Goal: Browse casually: Explore the website without a specific task or goal

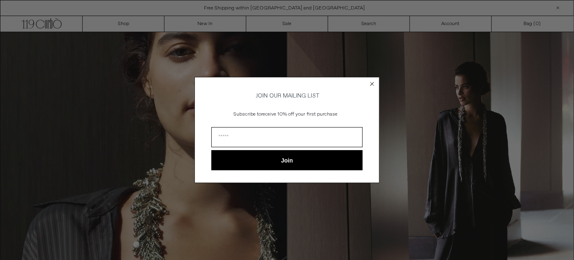
click at [376, 83] on circle "Close dialog" at bounding box center [372, 84] width 8 height 8
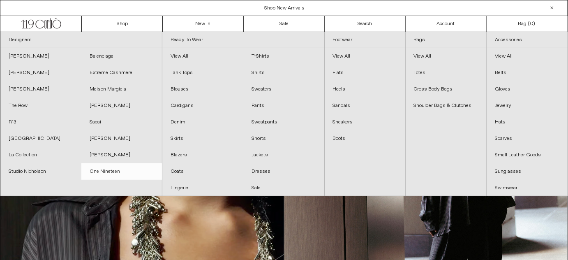
click at [100, 172] on link "One Nineteen" at bounding box center [121, 171] width 81 height 16
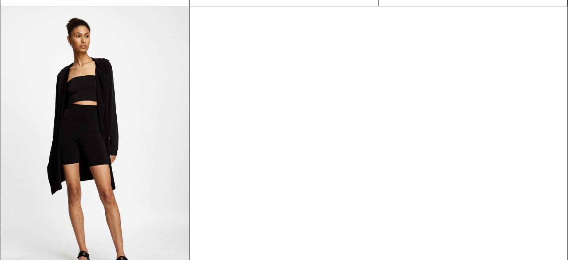
scroll to position [1869, 0]
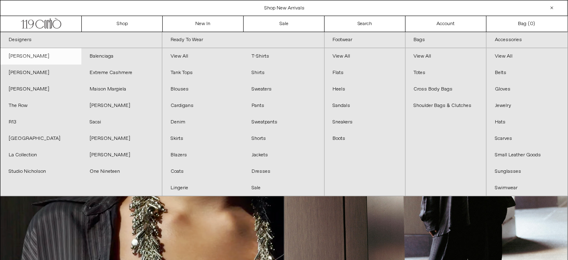
click at [49, 57] on link "[PERSON_NAME]" at bounding box center [40, 56] width 81 height 16
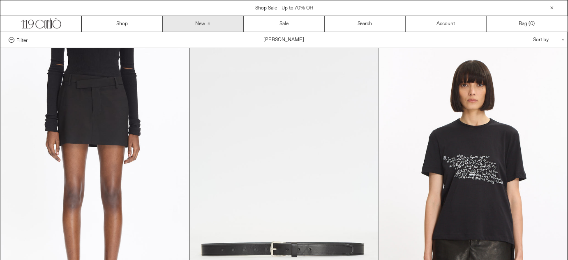
click at [201, 29] on link "New In" at bounding box center [203, 24] width 81 height 16
click at [204, 23] on link "New In" at bounding box center [203, 24] width 81 height 16
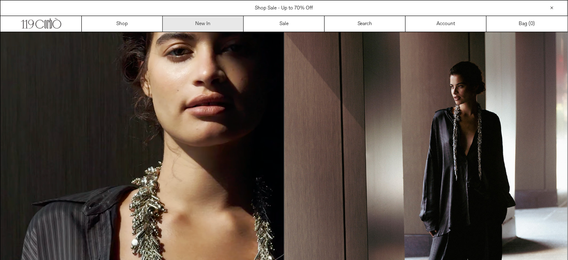
click at [209, 26] on link "New In" at bounding box center [203, 24] width 81 height 16
click at [209, 23] on link "New In" at bounding box center [203, 24] width 81 height 16
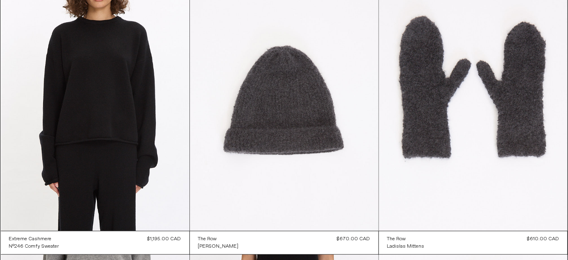
scroll to position [4096, 0]
